Goal: Task Accomplishment & Management: Manage account settings

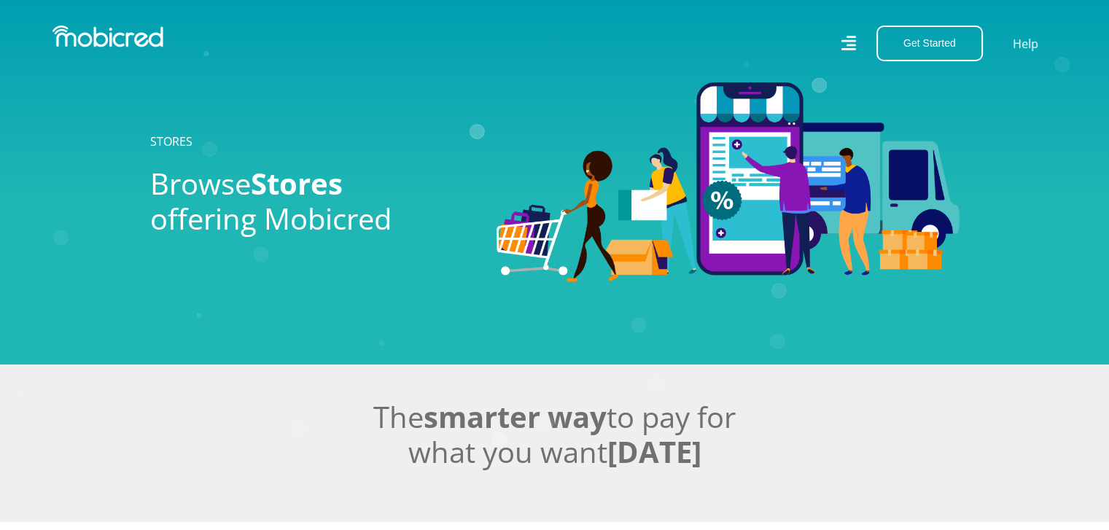
click at [849, 36] on icon at bounding box center [848, 43] width 15 height 15
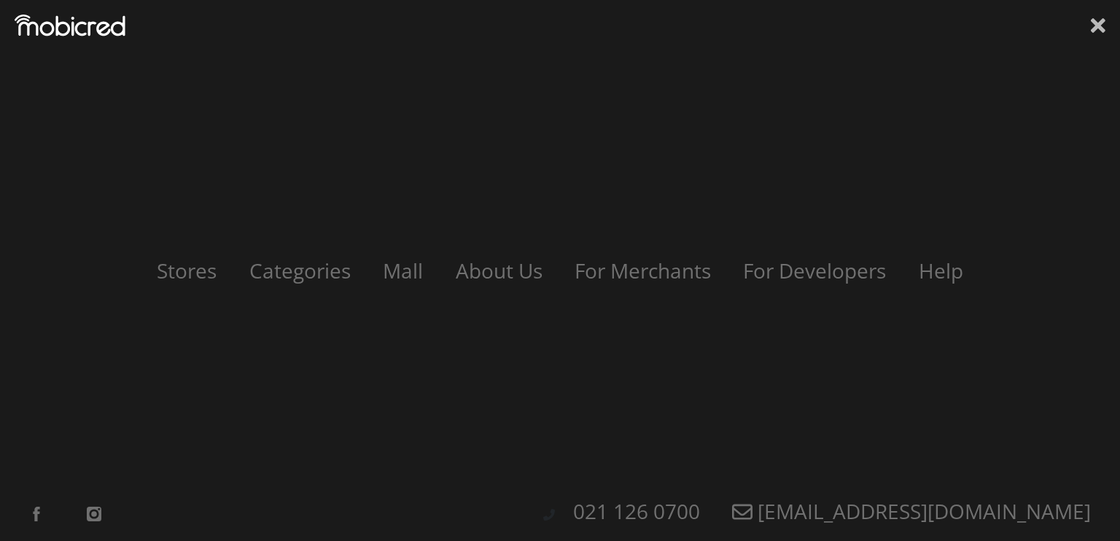
click at [1102, 26] on icon at bounding box center [1098, 26] width 15 height 22
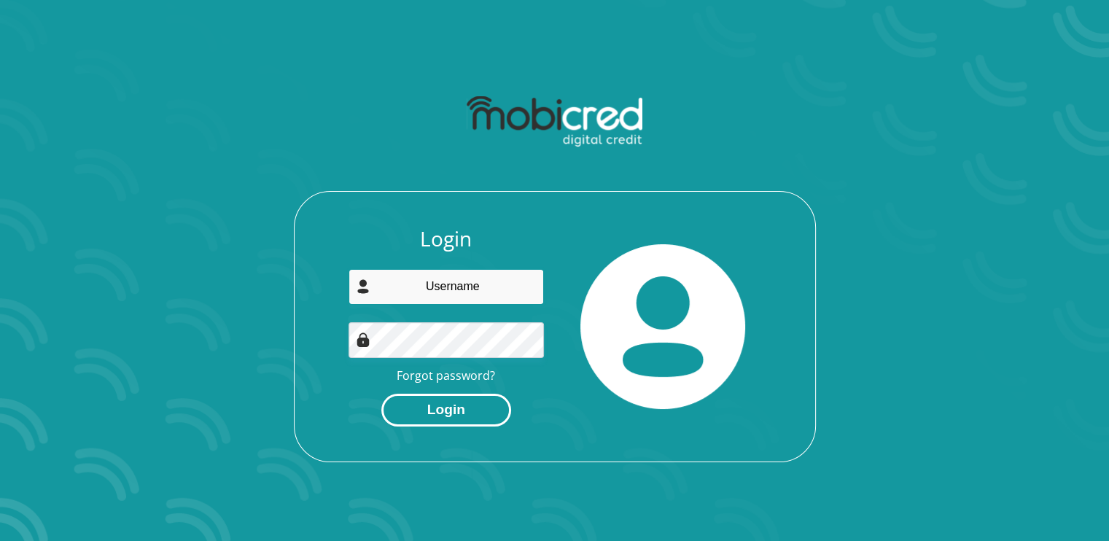
type input "[EMAIL_ADDRESS][DOMAIN_NAME]"
click at [467, 407] on button "Login" at bounding box center [447, 410] width 130 height 33
